Goal: Find specific page/section: Find specific page/section

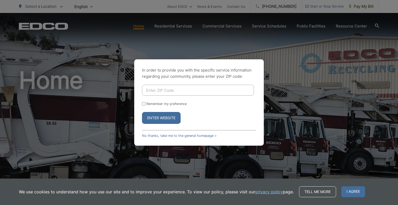
click at [168, 89] on input "Enter ZIP Code" at bounding box center [198, 90] width 112 height 11
click at [152, 89] on input "Enter ZIP Code" at bounding box center [198, 90] width 112 height 11
click at [215, 88] on input "Enter ZIP Code" at bounding box center [198, 90] width 112 height 11
type input "92014"
click at [142, 112] on button "Enter Website" at bounding box center [161, 118] width 39 height 12
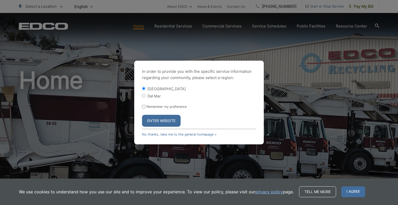
click at [154, 97] on label "Del Mar" at bounding box center [154, 96] width 13 height 4
click at [145, 97] on input "Del Mar" at bounding box center [143, 95] width 3 height 3
radio input "true"
click at [156, 116] on button "Enter Website" at bounding box center [161, 121] width 39 height 12
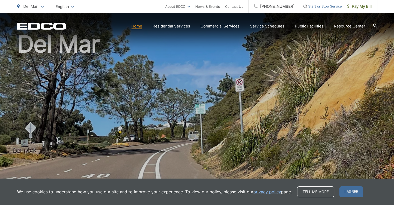
scroll to position [36, 0]
click at [344, 185] on div "We use cookies to understand how you use our site and to improve your experienc…" at bounding box center [197, 192] width 394 height 26
click at [344, 190] on span "I agree" at bounding box center [352, 191] width 24 height 11
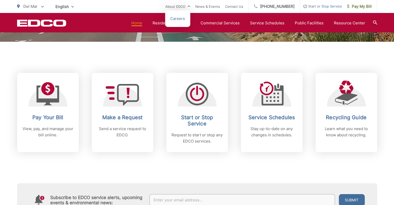
scroll to position [185, 0]
